Goal: Information Seeking & Learning: Learn about a topic

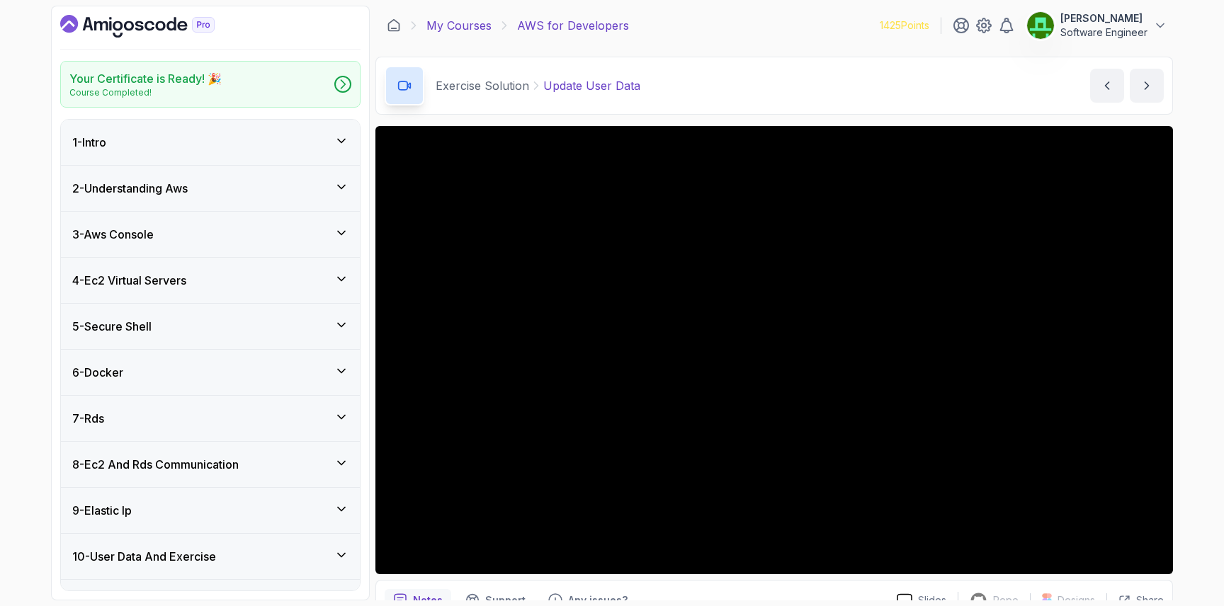
click at [446, 23] on link "My Courses" at bounding box center [458, 25] width 65 height 17
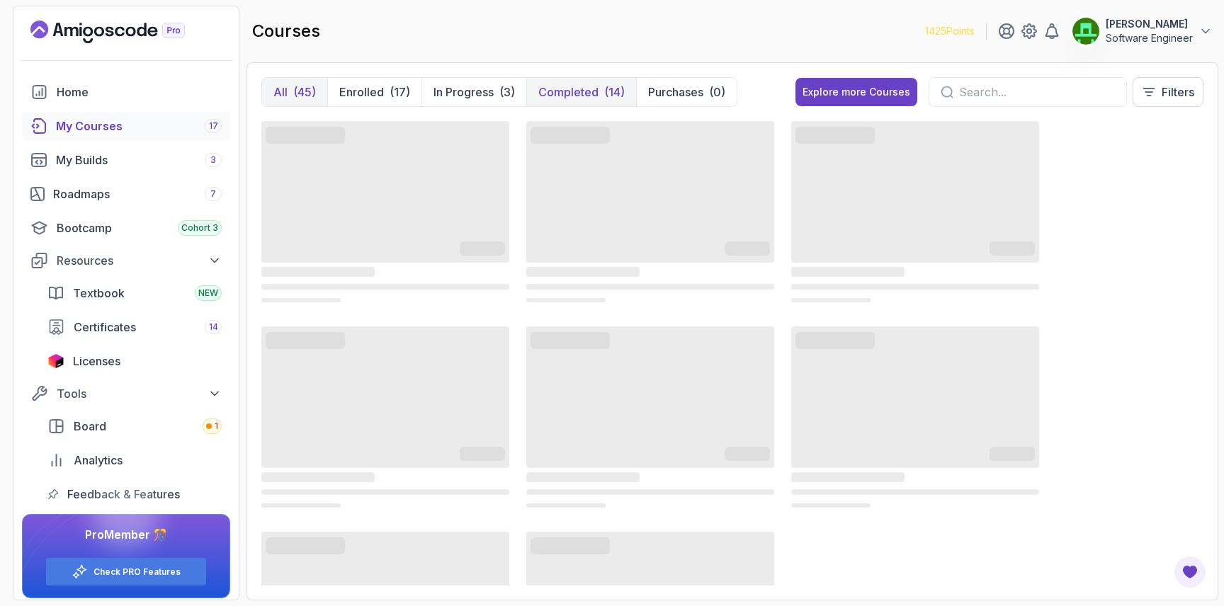
click at [578, 93] on p "Completed" at bounding box center [568, 92] width 60 height 17
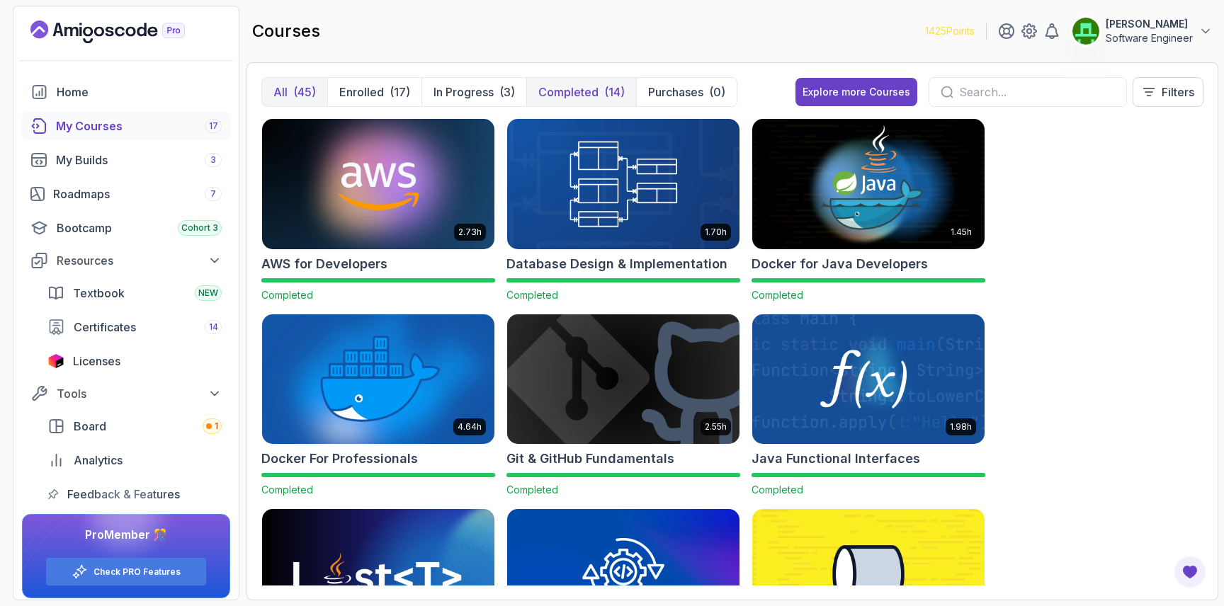
click at [288, 103] on button "All (45)" at bounding box center [294, 92] width 65 height 28
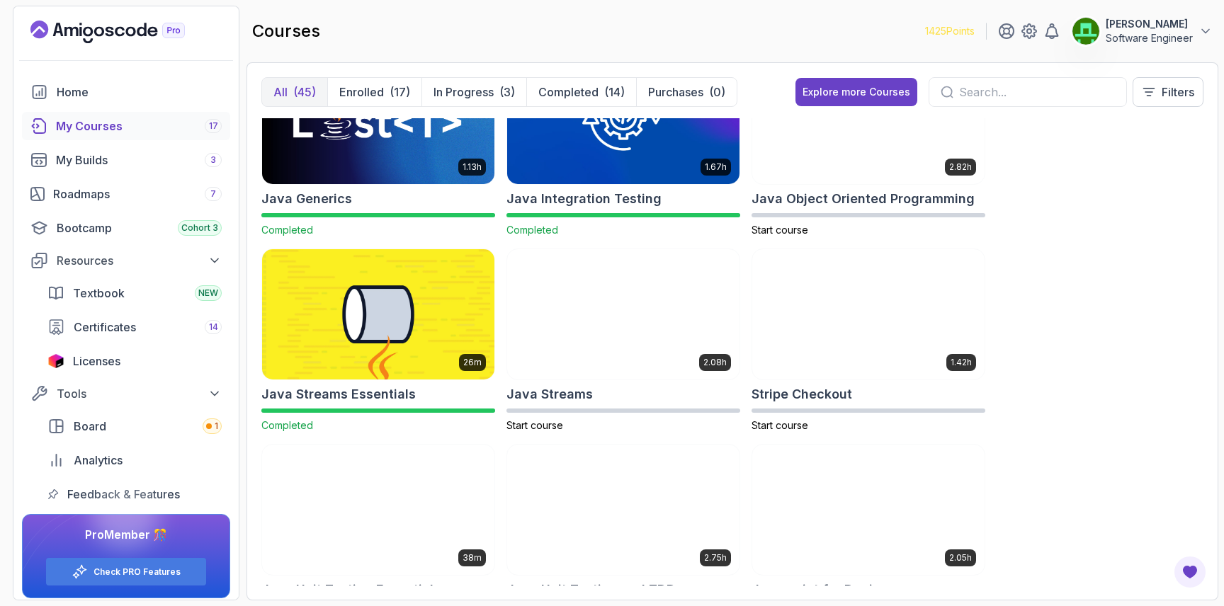
scroll to position [1242, 0]
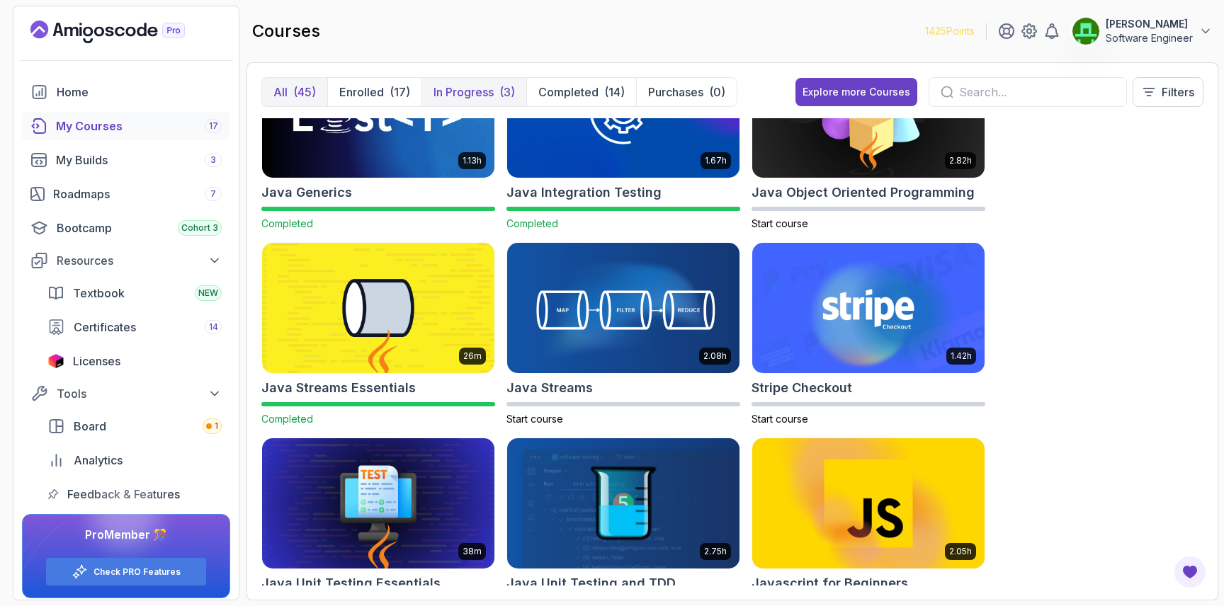
click at [426, 92] on button "In Progress (3)" at bounding box center [473, 92] width 105 height 28
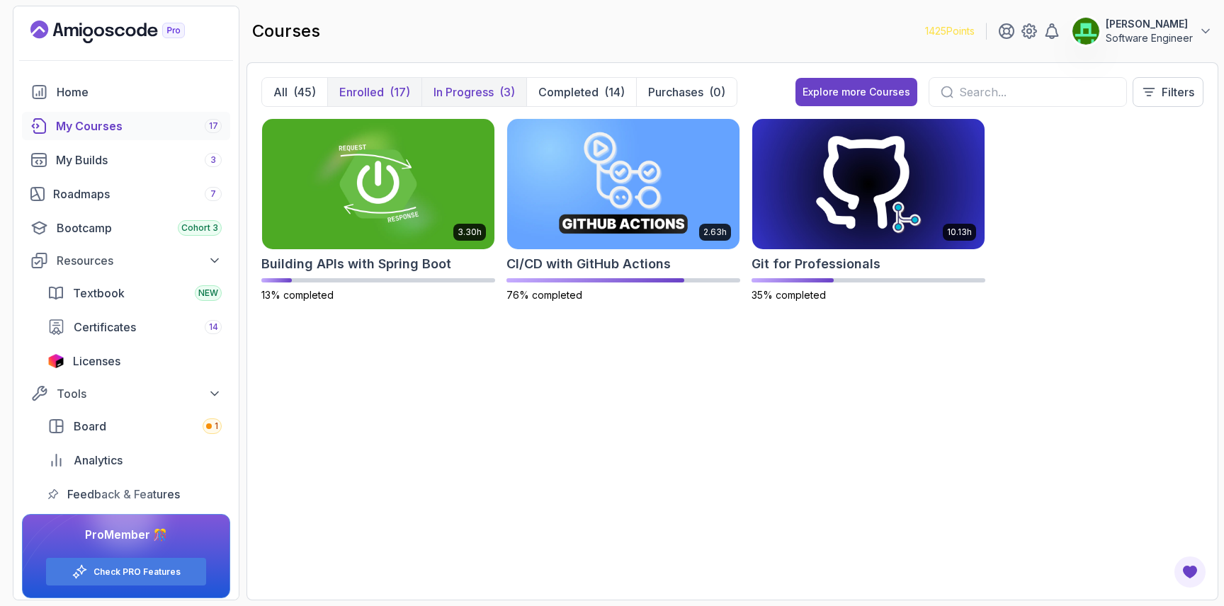
click at [385, 93] on button "Enrolled (17)" at bounding box center [374, 92] width 94 height 28
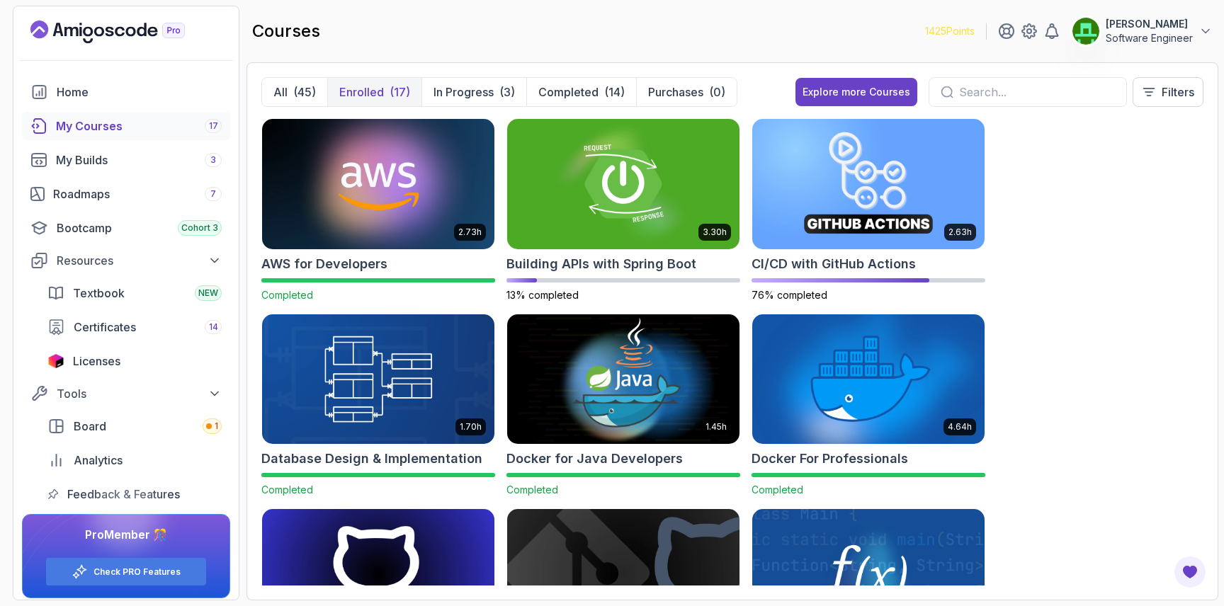
click at [636, 386] on img at bounding box center [623, 379] width 244 height 137
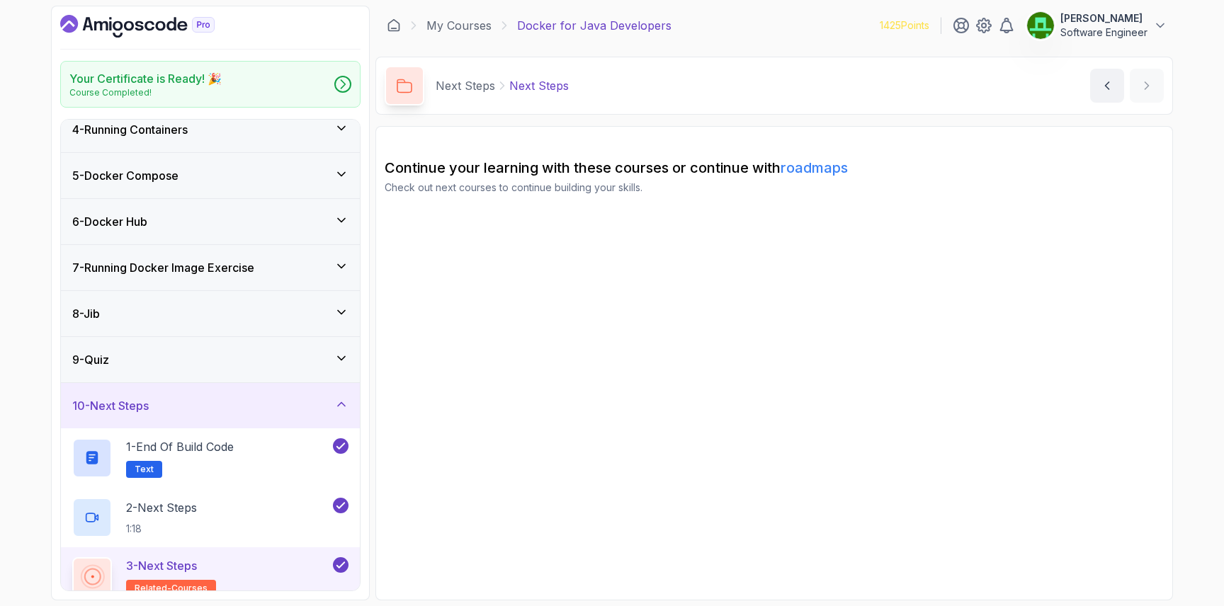
scroll to position [167, 0]
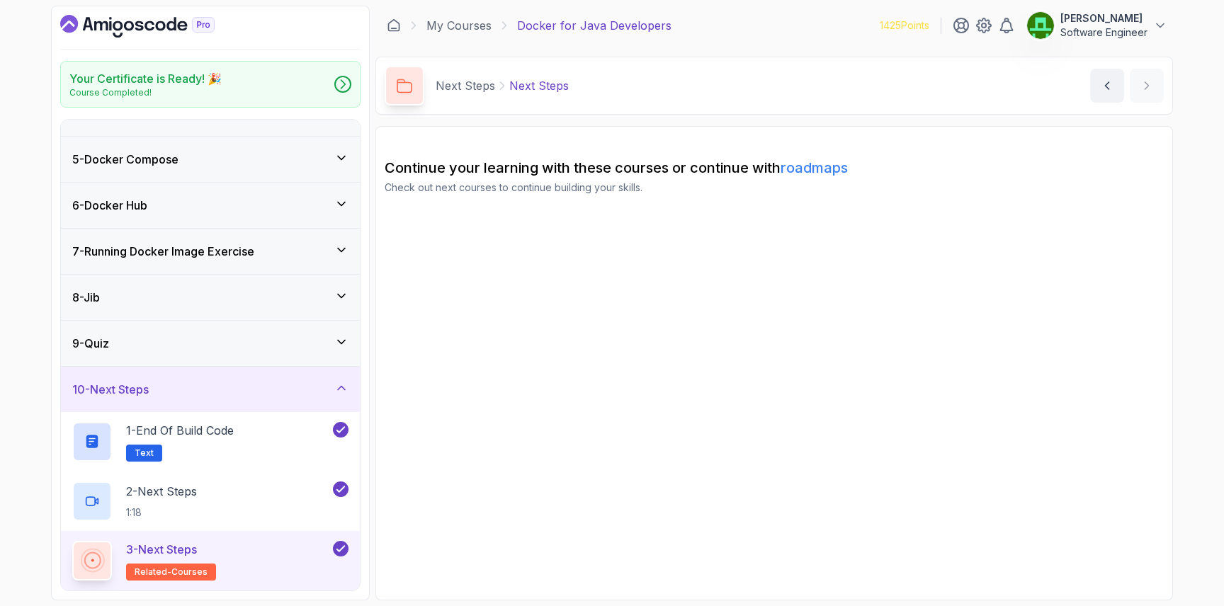
click at [118, 335] on div "9 - Quiz" at bounding box center [210, 343] width 276 height 17
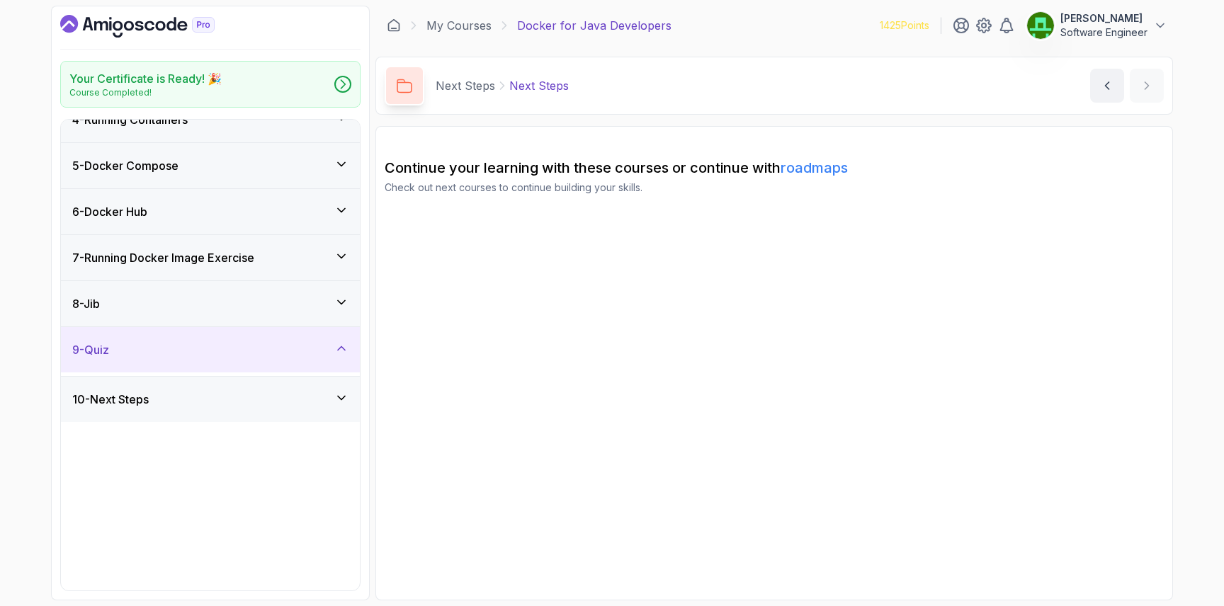
scroll to position [0, 0]
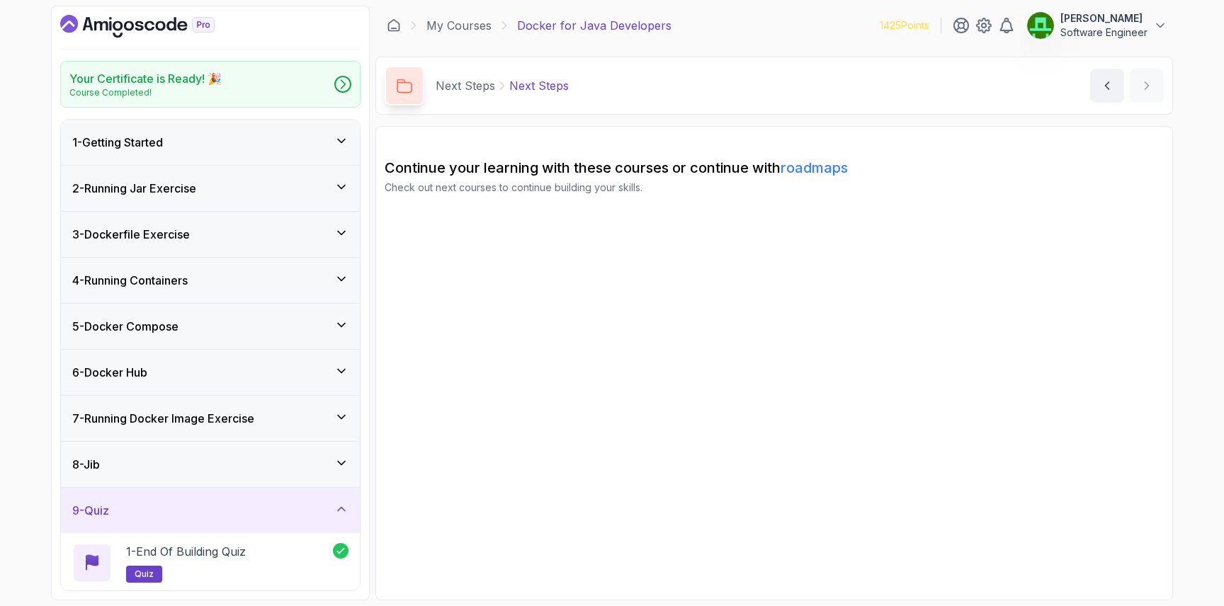
click at [139, 479] on div "8 - Jib" at bounding box center [210, 464] width 299 height 45
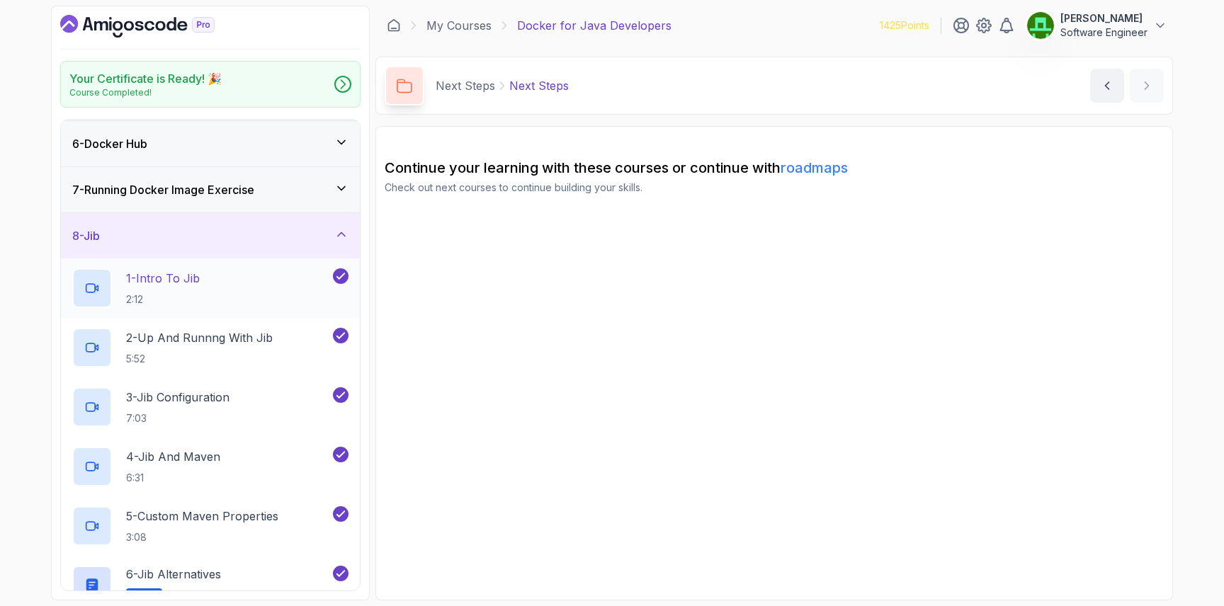
scroll to position [220, 0]
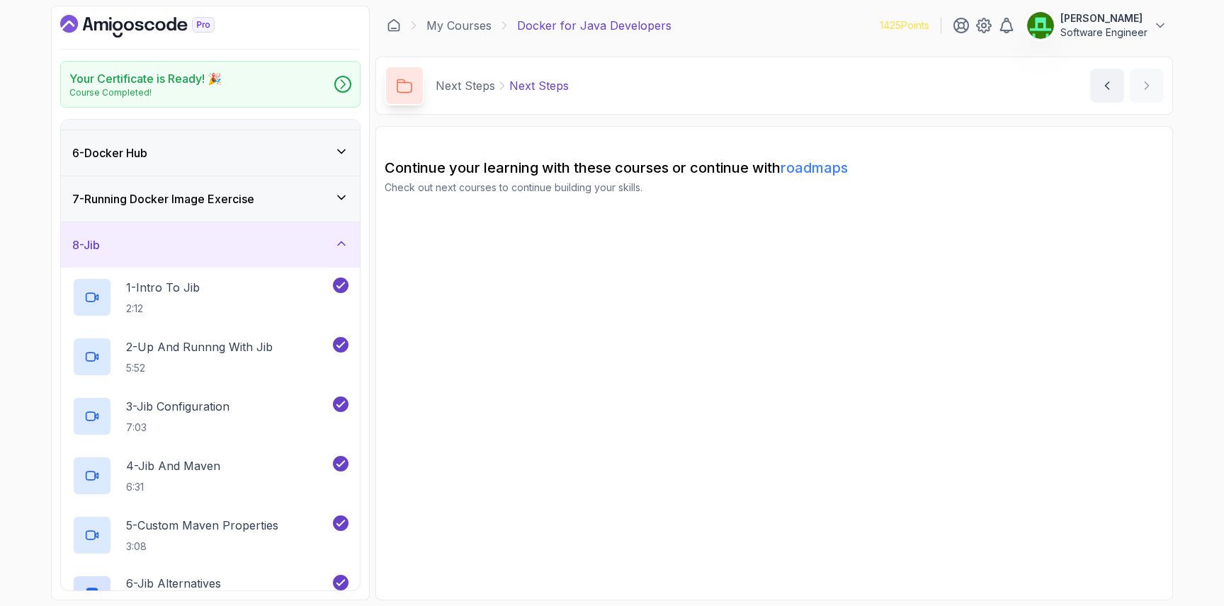
click at [156, 204] on h3 "7 - Running Docker Image Exercise" at bounding box center [163, 199] width 182 height 17
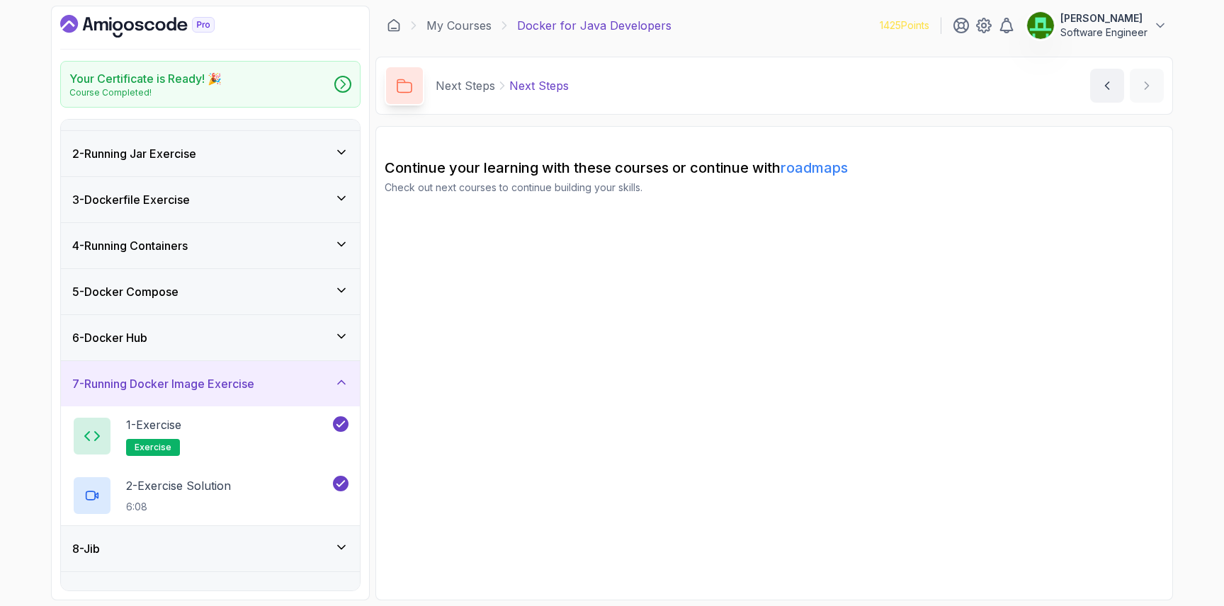
scroll to position [55, 0]
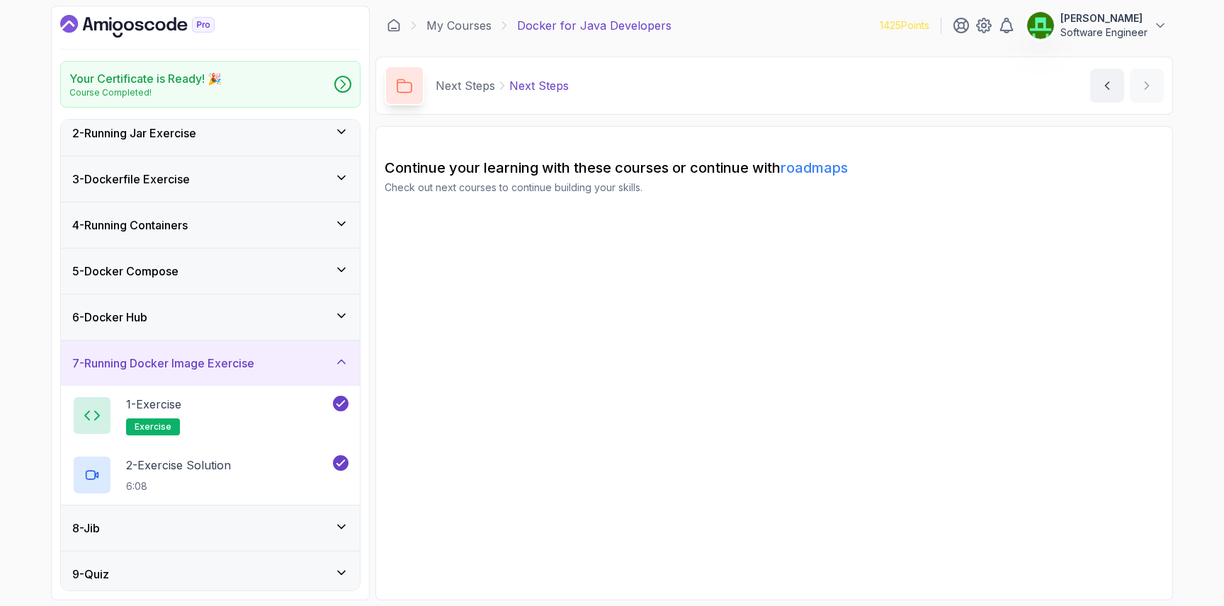
click at [169, 314] on div "6 - Docker Hub" at bounding box center [210, 317] width 276 height 17
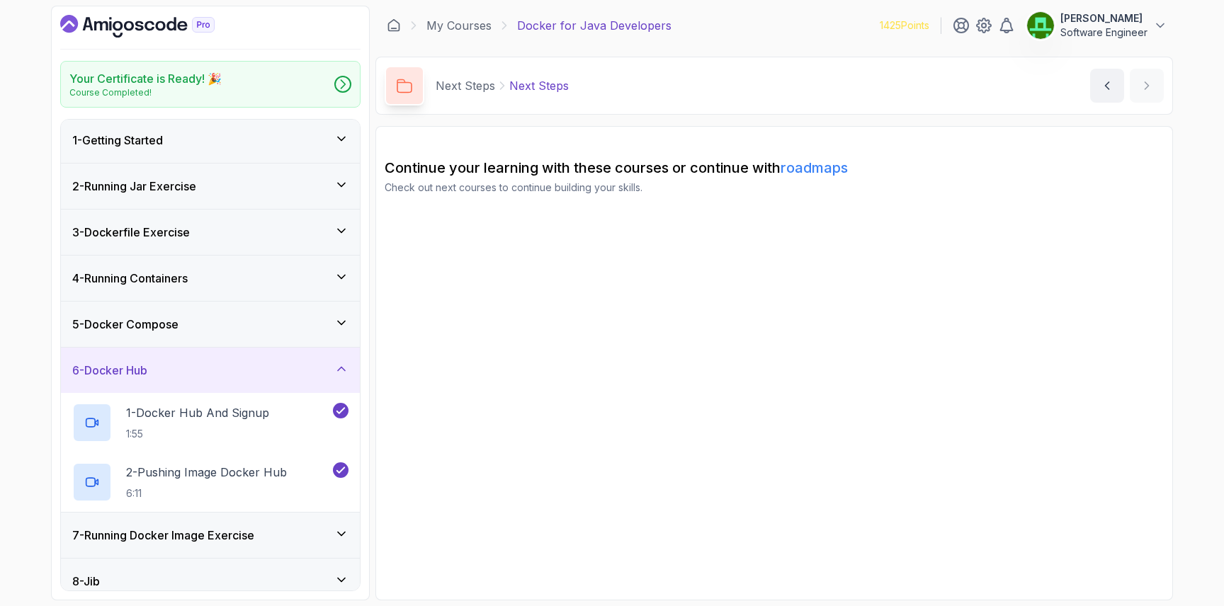
scroll to position [3, 0]
click at [166, 321] on h3 "5 - Docker Compose" at bounding box center [125, 323] width 106 height 17
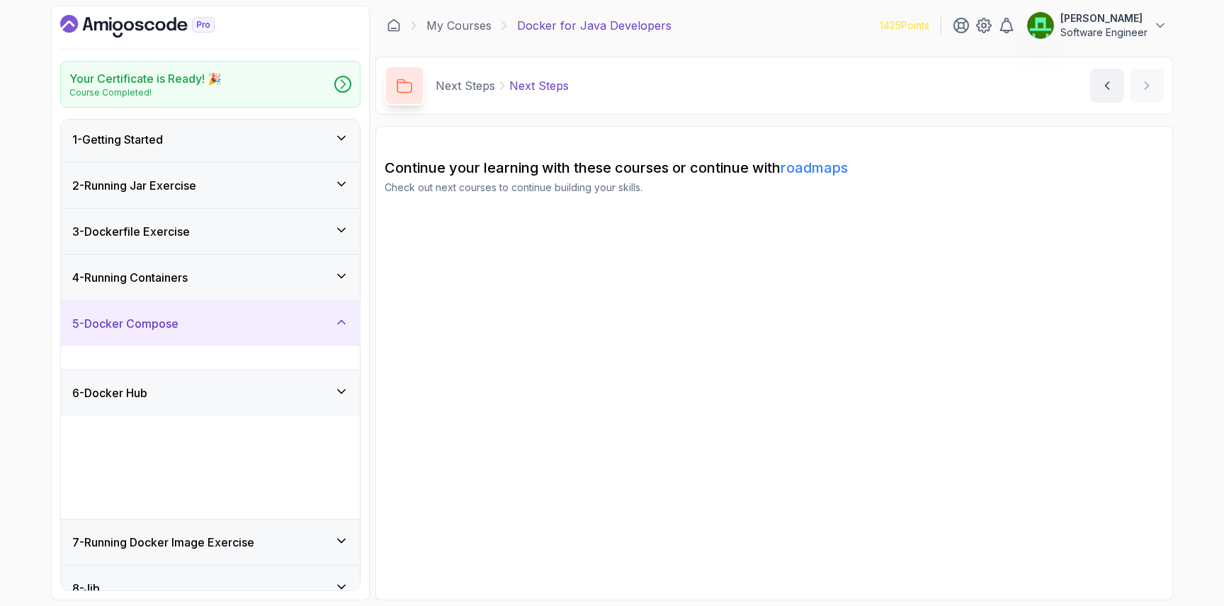
scroll to position [0, 0]
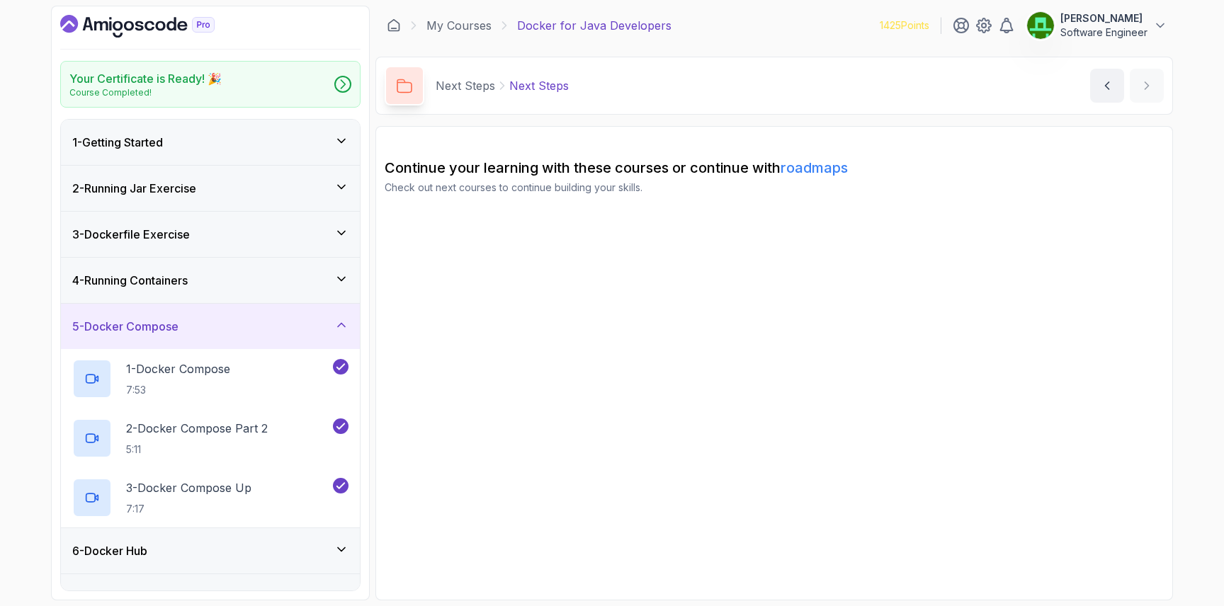
click at [170, 293] on div "4 - Running Containers" at bounding box center [210, 280] width 299 height 45
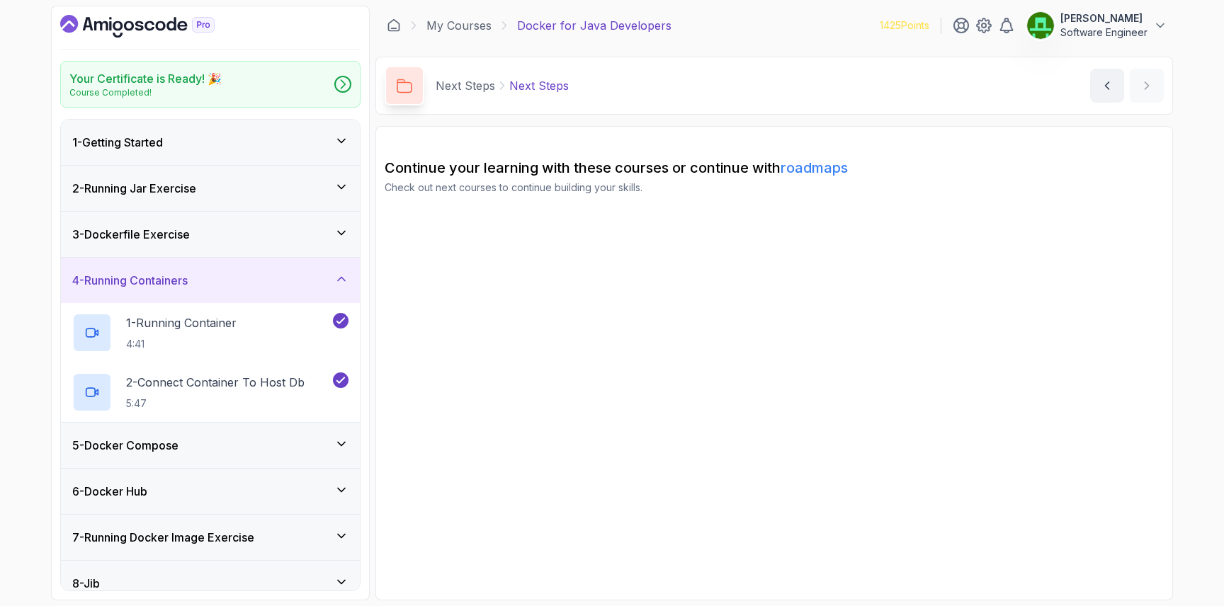
click at [166, 258] on div "4 - Running Containers" at bounding box center [210, 280] width 299 height 45
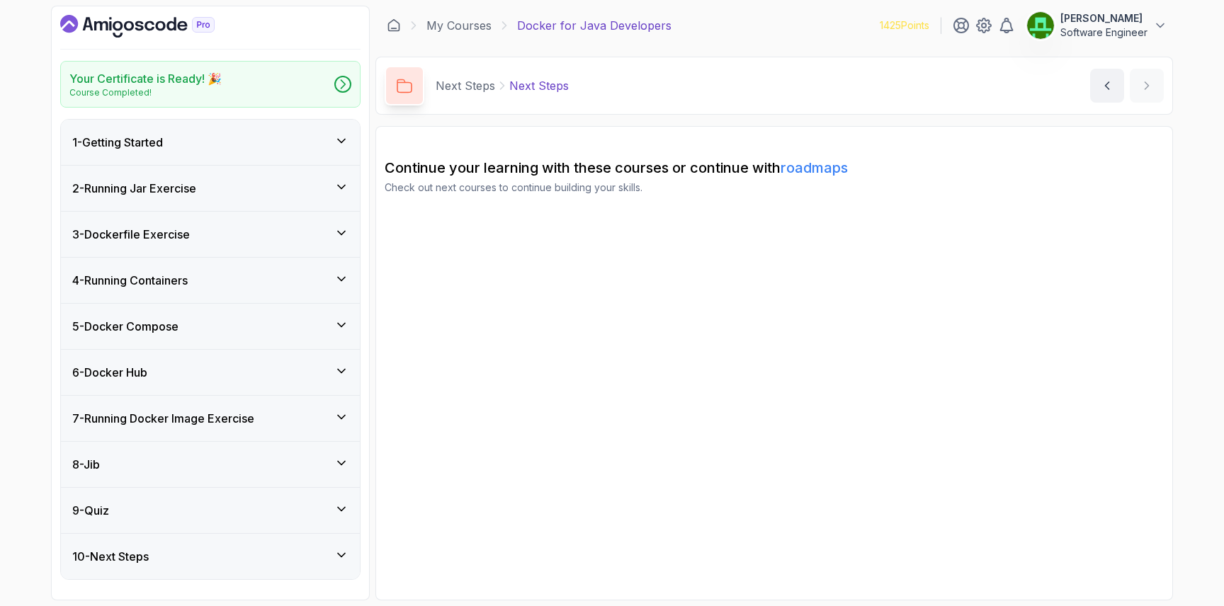
click at [165, 233] on h3 "3 - Dockerfile Exercise" at bounding box center [131, 234] width 118 height 17
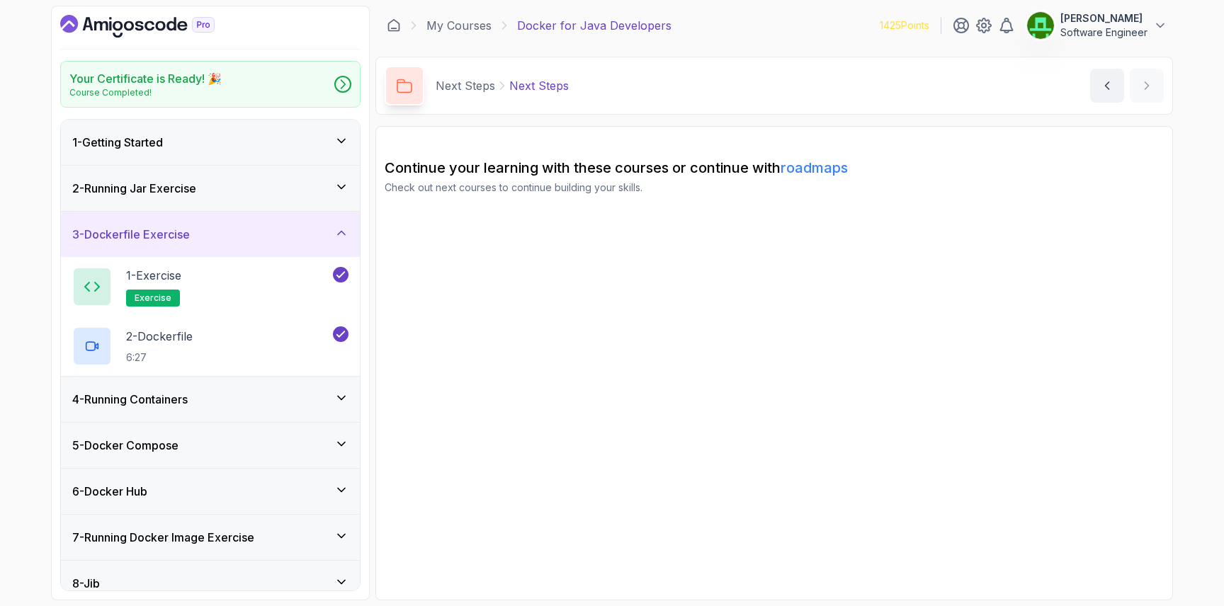
click at [170, 187] on h3 "2 - Running Jar Exercise" at bounding box center [134, 188] width 124 height 17
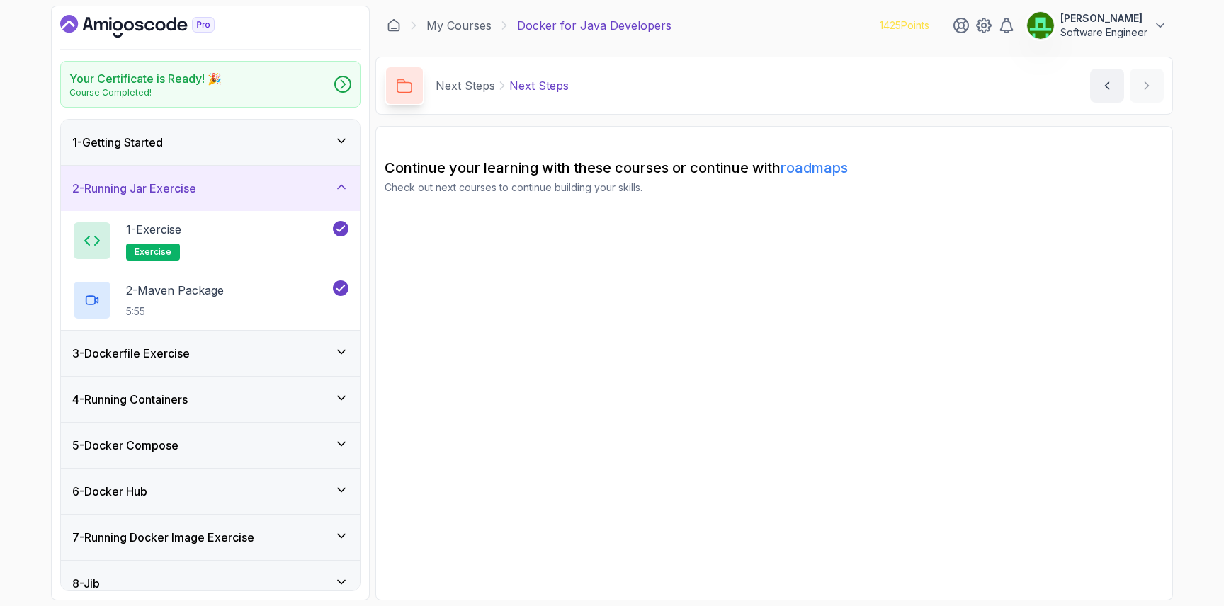
click at [163, 138] on h3 "1 - Getting Started" at bounding box center [117, 142] width 91 height 17
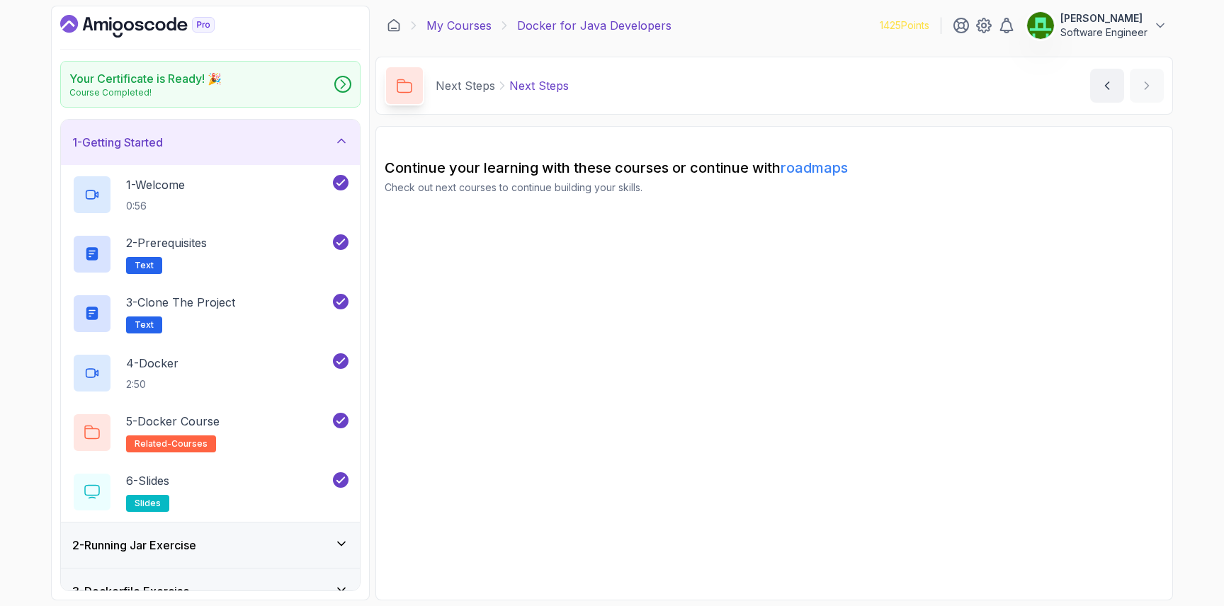
click at [445, 30] on link "My Courses" at bounding box center [458, 25] width 65 height 17
